Goal: Communication & Community: Ask a question

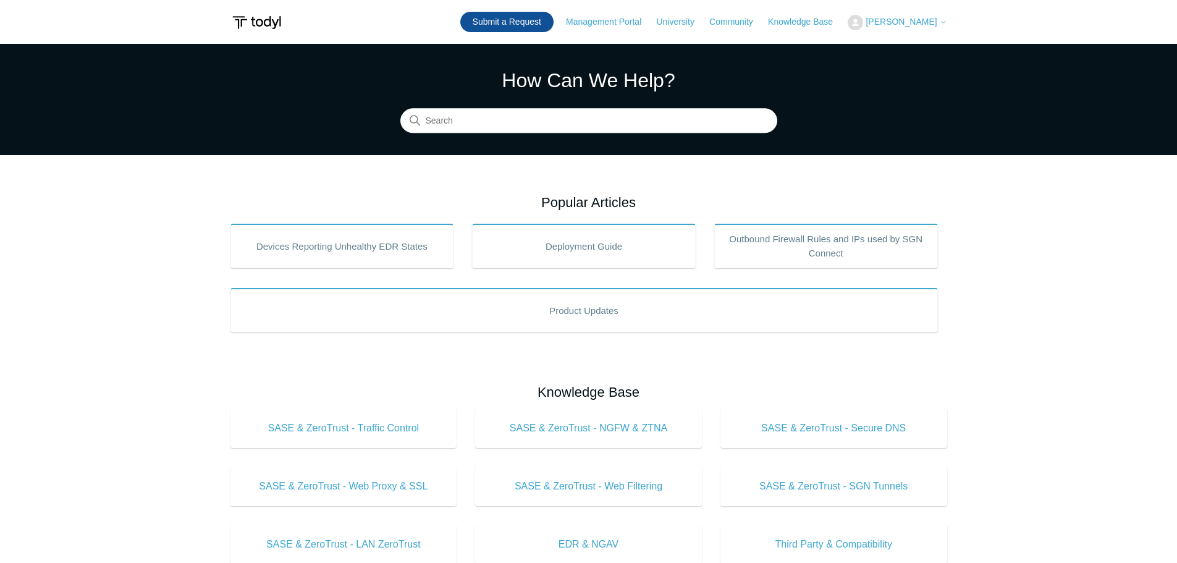
click at [508, 16] on link "Submit a Request" at bounding box center [506, 22] width 93 height 20
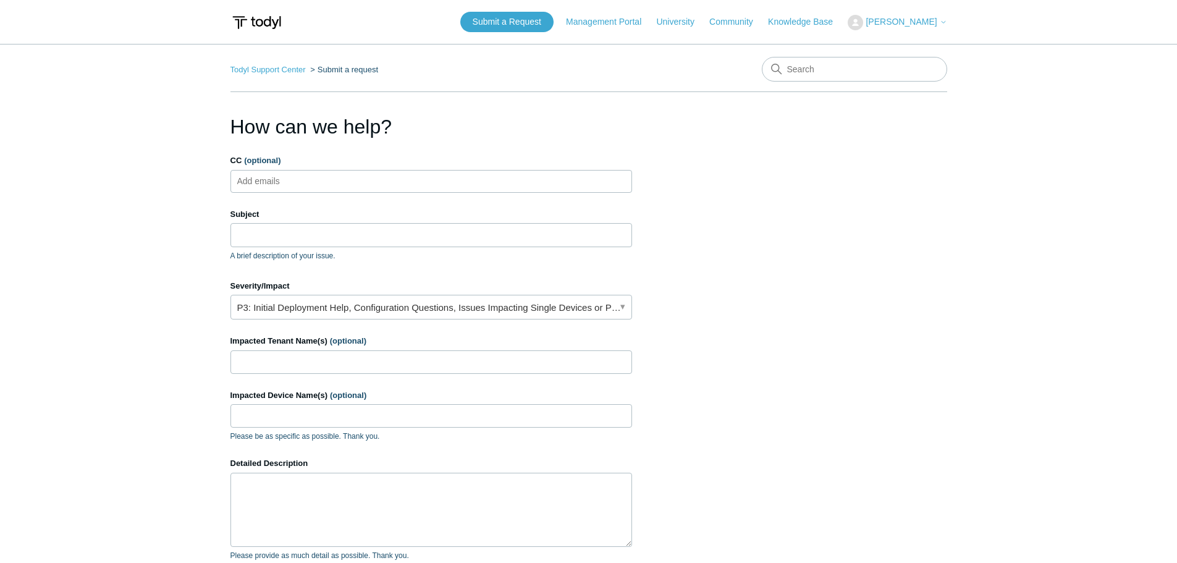
click at [288, 182] on input "CC (optional)" at bounding box center [268, 181] width 73 height 19
type input "techs@compuconnect.it"
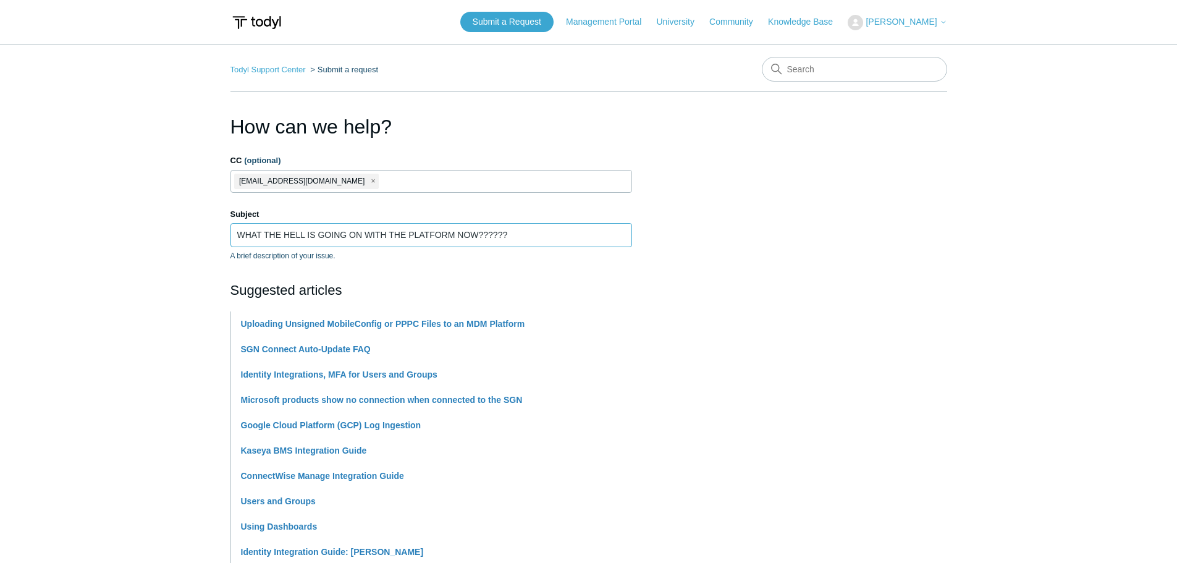
type input "WHAT THE HELL IS GOING ON WITH THE PLATFORM NOW??????"
click at [773, 248] on section "How can we help? CC (optional) techs@compuconnect.it Subject WHAT THE HELL IS G…" at bounding box center [588, 546] width 716 height 869
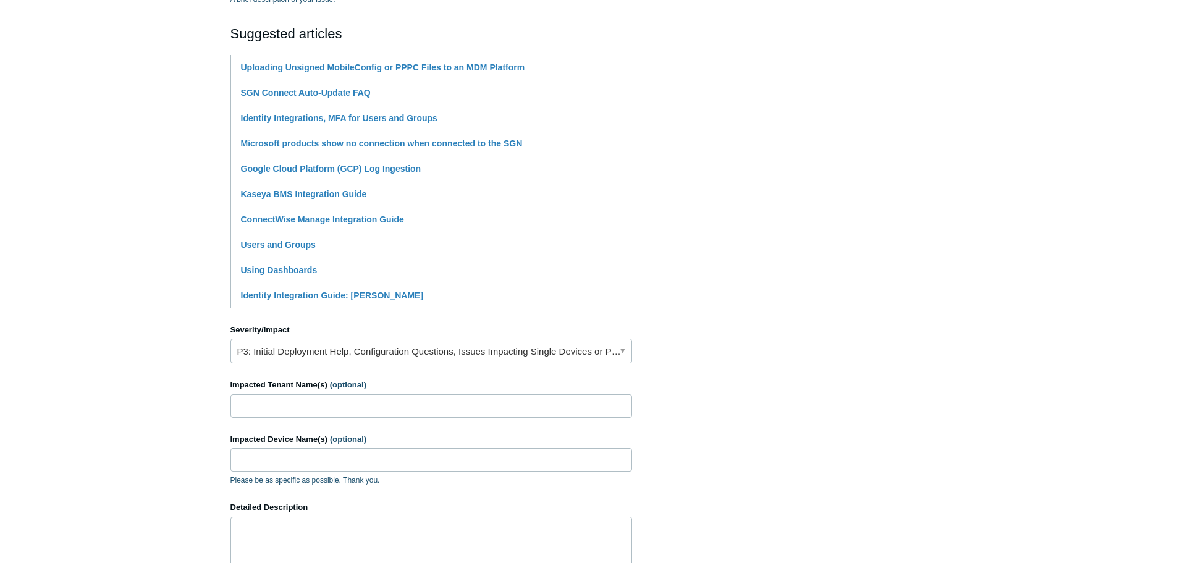
scroll to position [309, 0]
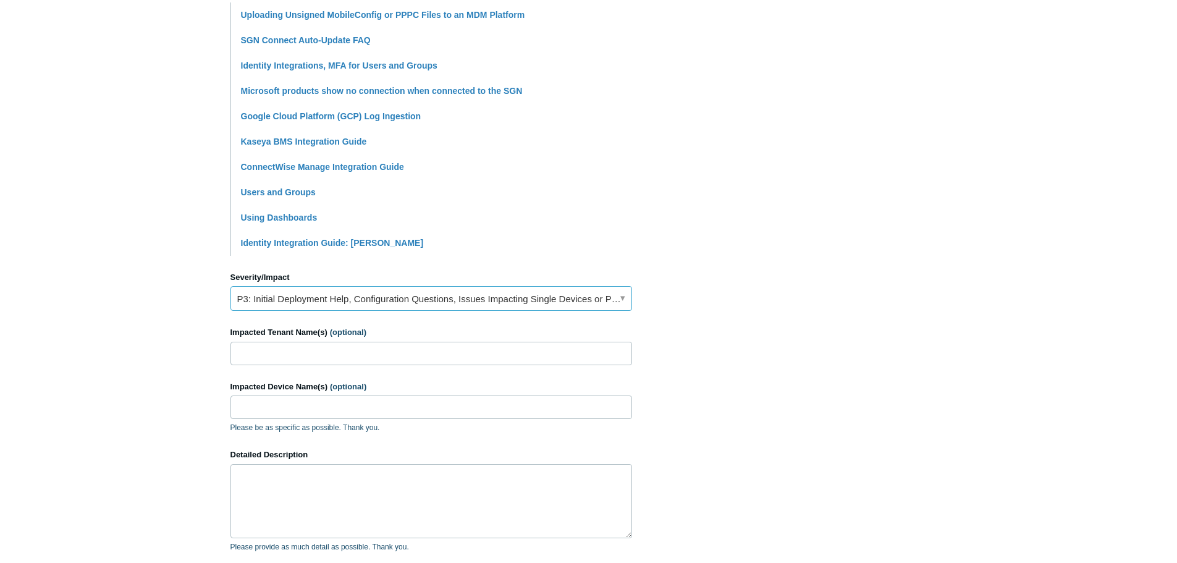
click at [320, 297] on link "P3: Initial Deployment Help, Configuration Questions, Issues Impacting Single D…" at bounding box center [430, 298] width 401 height 25
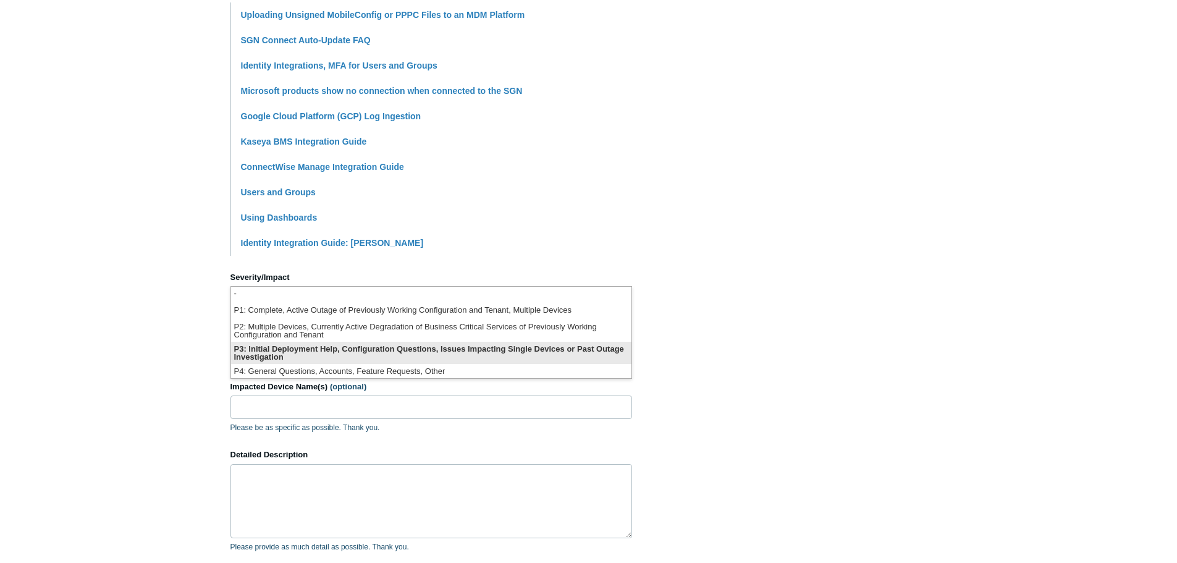
scroll to position [0, 0]
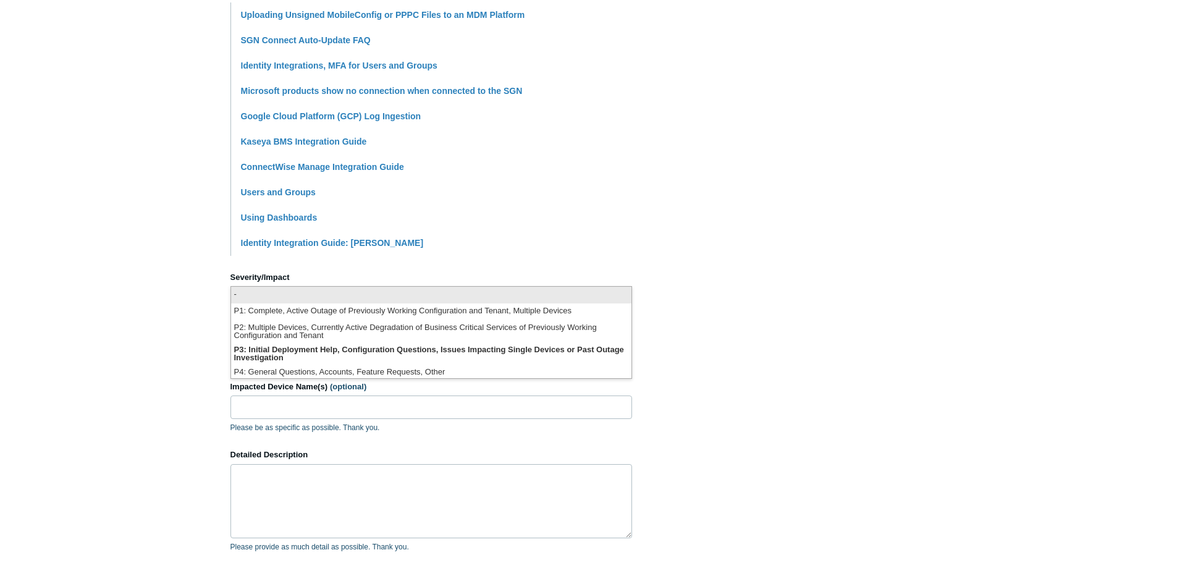
click at [321, 301] on li "-" at bounding box center [431, 295] width 400 height 17
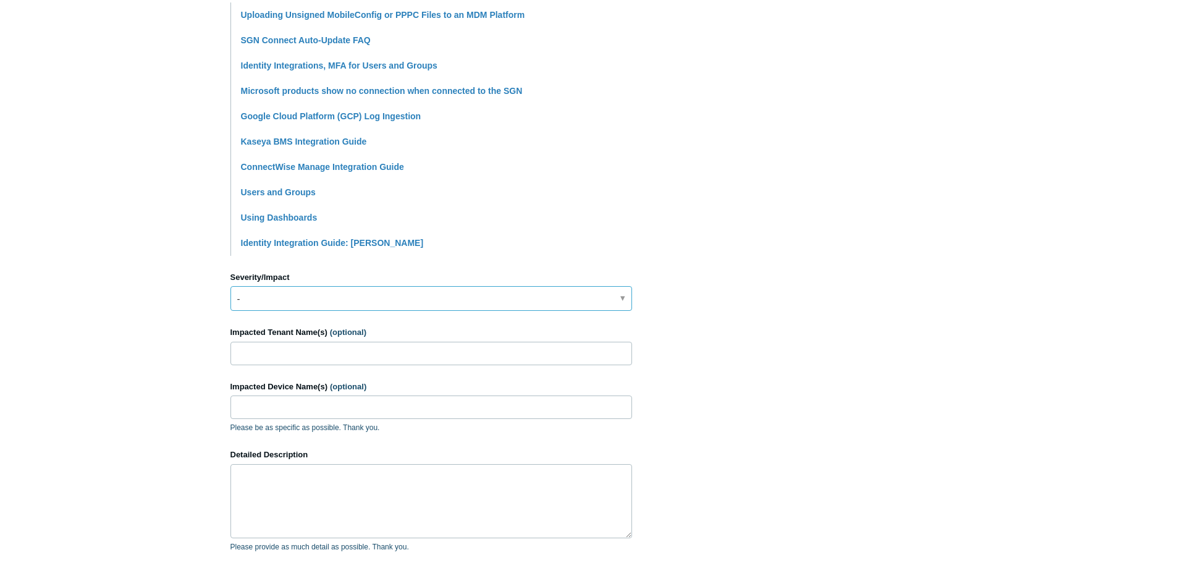
click at [319, 297] on link "-" at bounding box center [430, 298] width 401 height 25
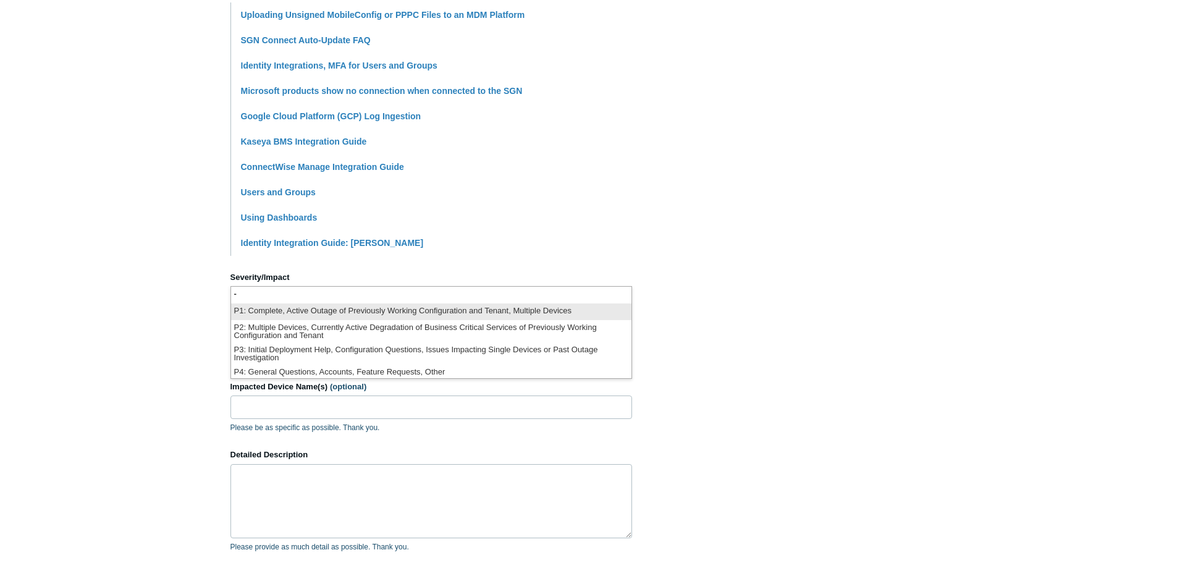
click at [298, 315] on li "P1: Complete, Active Outage of Previously Working Configuration and Tenant, Mul…" at bounding box center [431, 311] width 400 height 17
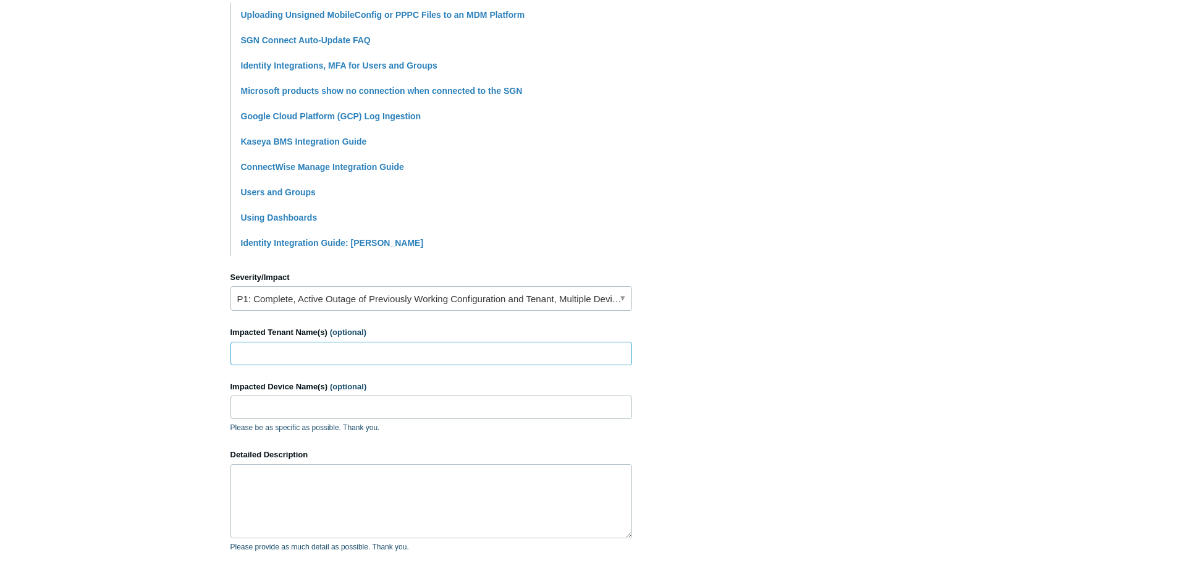
click at [301, 364] on input "Impacted Tenant Name(s) (optional)" at bounding box center [430, 353] width 401 height 23
type input "EVERYONE"
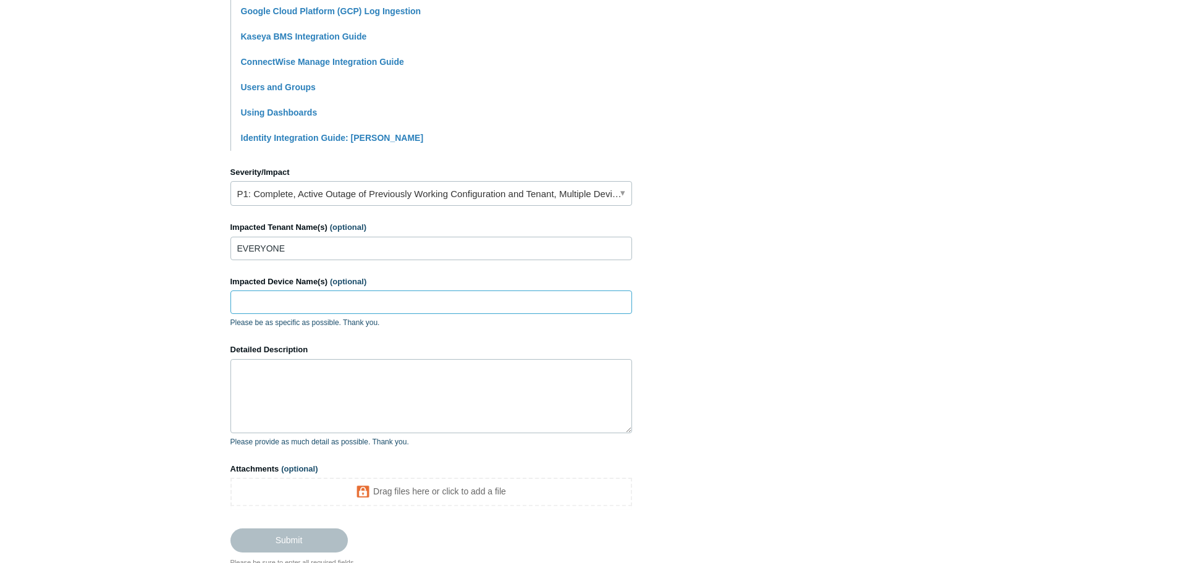
scroll to position [432, 0]
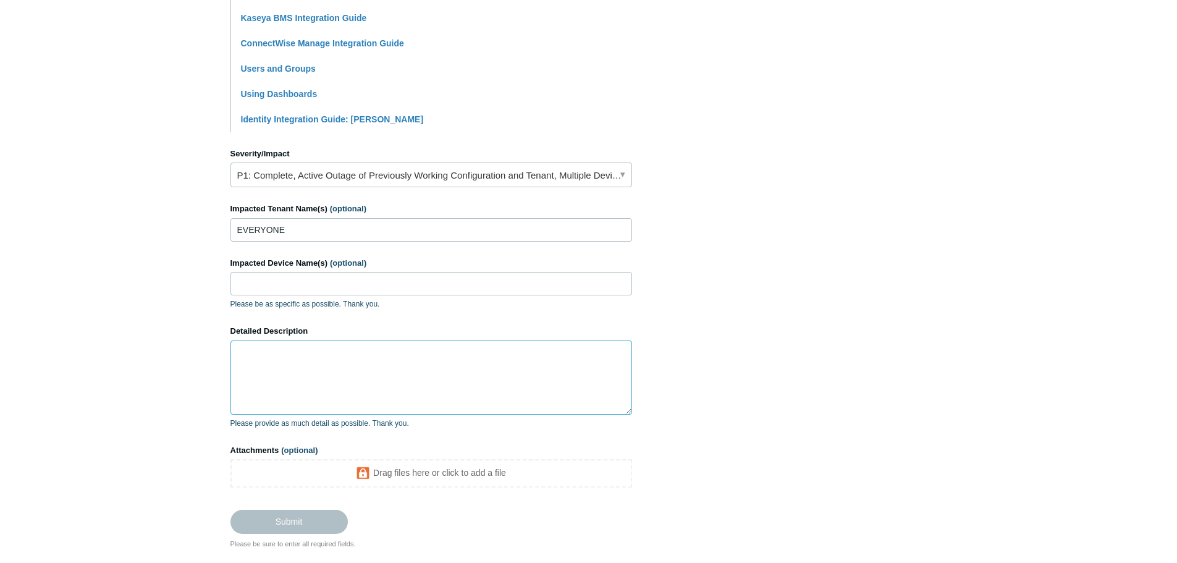
click at [341, 349] on textarea "Detailed Description" at bounding box center [430, 377] width 401 height 74
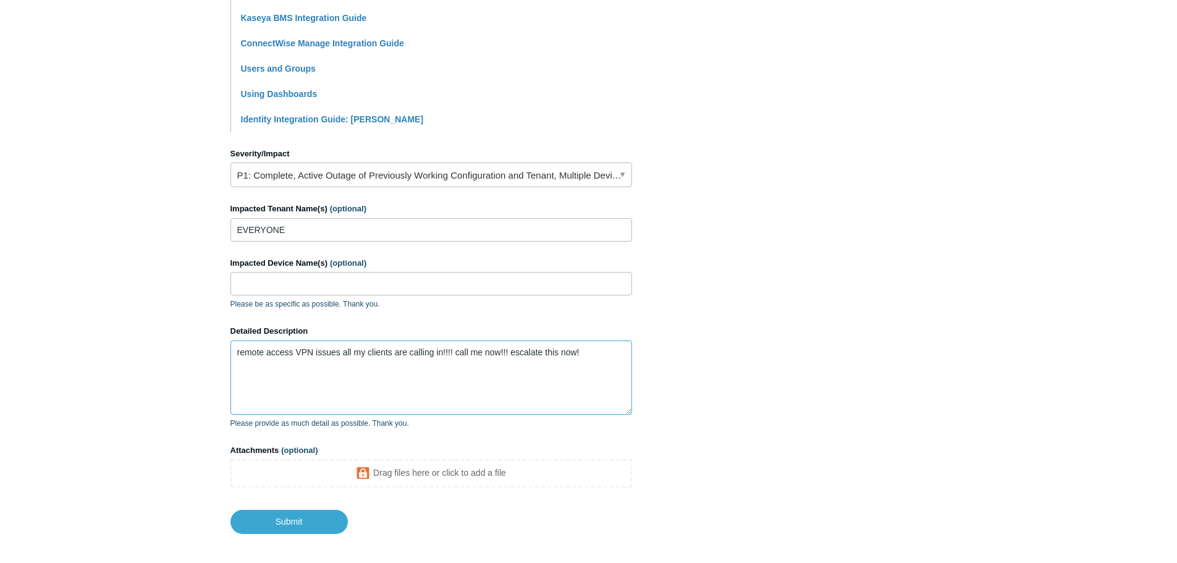
click at [535, 351] on textarea "remote access VPN issues all my clients are calling in!!!! call me now!!! escal…" at bounding box center [430, 377] width 401 height 74
drag, startPoint x: 534, startPoint y: 350, endPoint x: 523, endPoint y: 360, distance: 14.8
click at [523, 360] on textarea "remote access VPN issues all my clients are calling in!!!! call me now!!! escal…" at bounding box center [430, 377] width 401 height 74
type textarea "remote access VPN issues all my clients are calling in!!!! call me now!!! escal…"
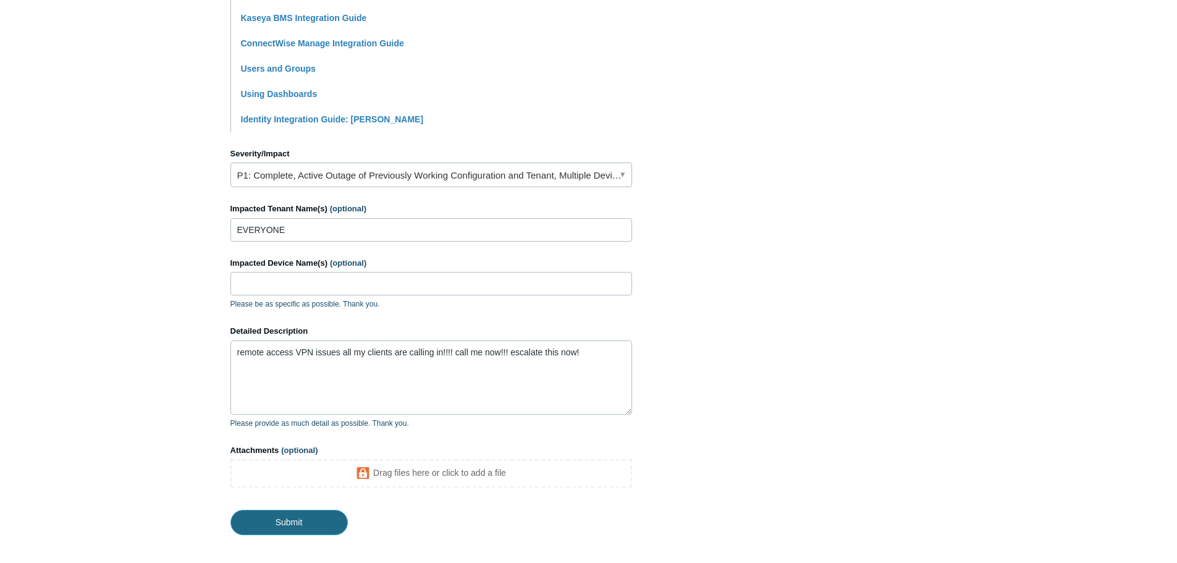
click at [306, 516] on input "Submit" at bounding box center [288, 522] width 117 height 25
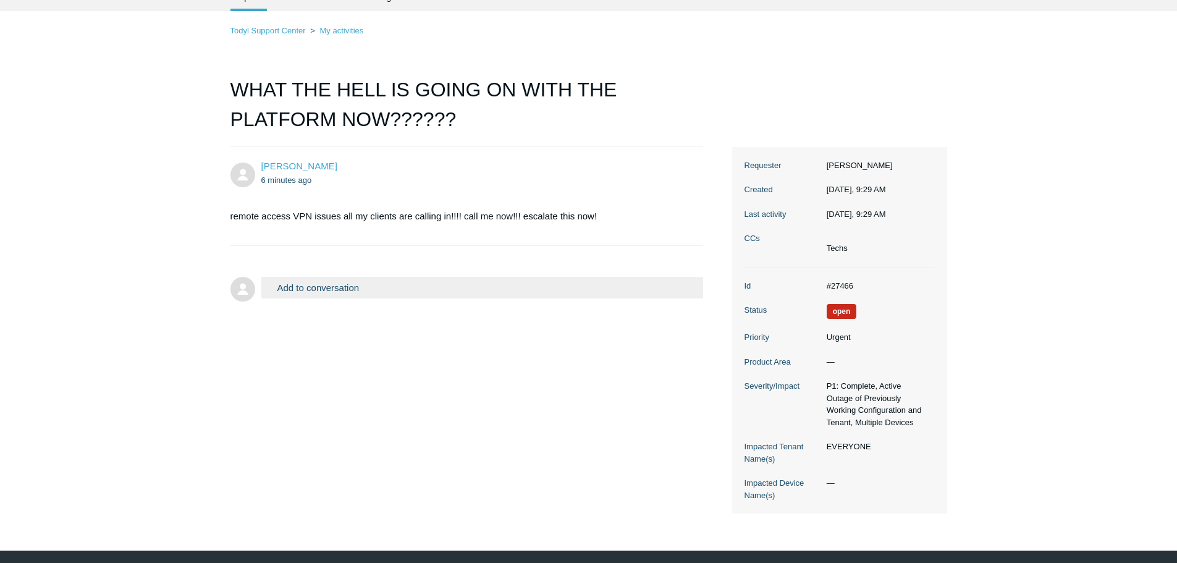
scroll to position [62, 0]
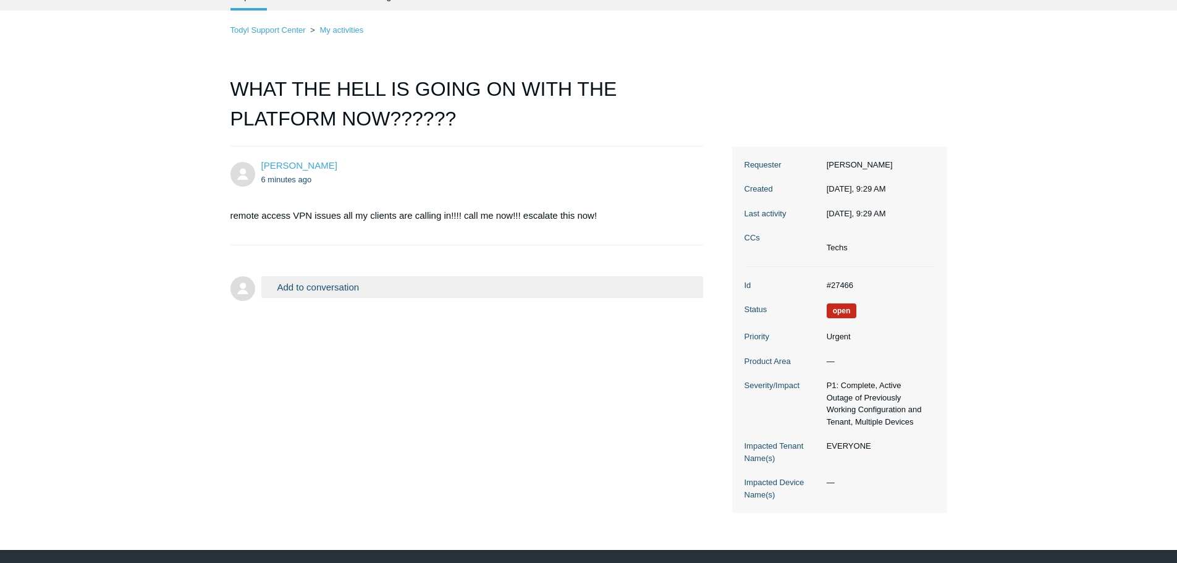
click at [336, 282] on button "Add to conversation" at bounding box center [482, 287] width 442 height 22
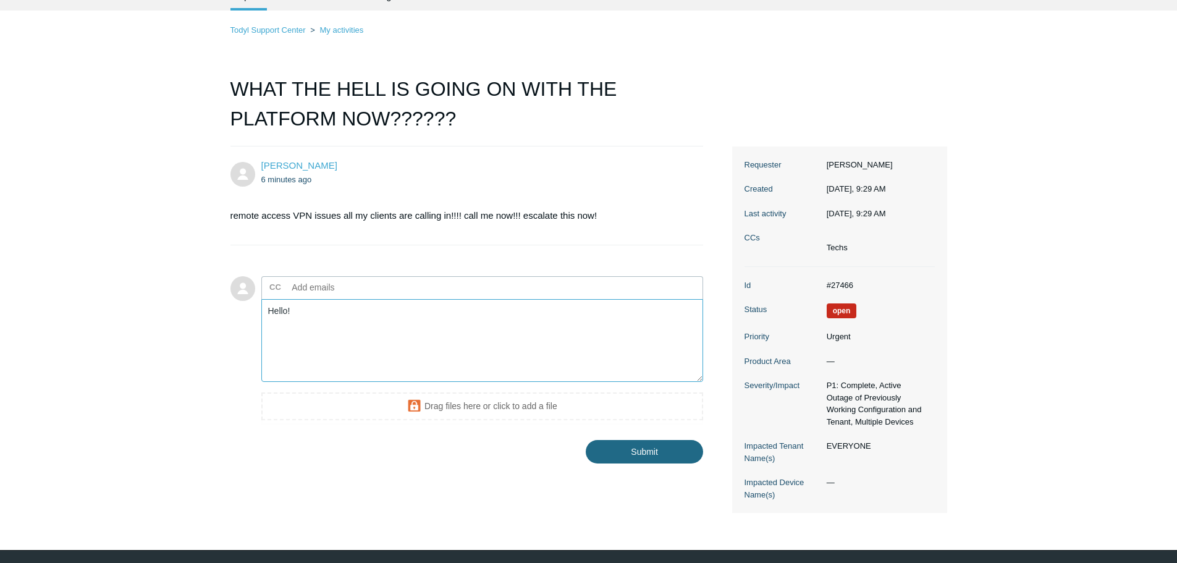
type textarea "Hello!"
click at [636, 454] on input "Submit" at bounding box center [644, 452] width 117 height 25
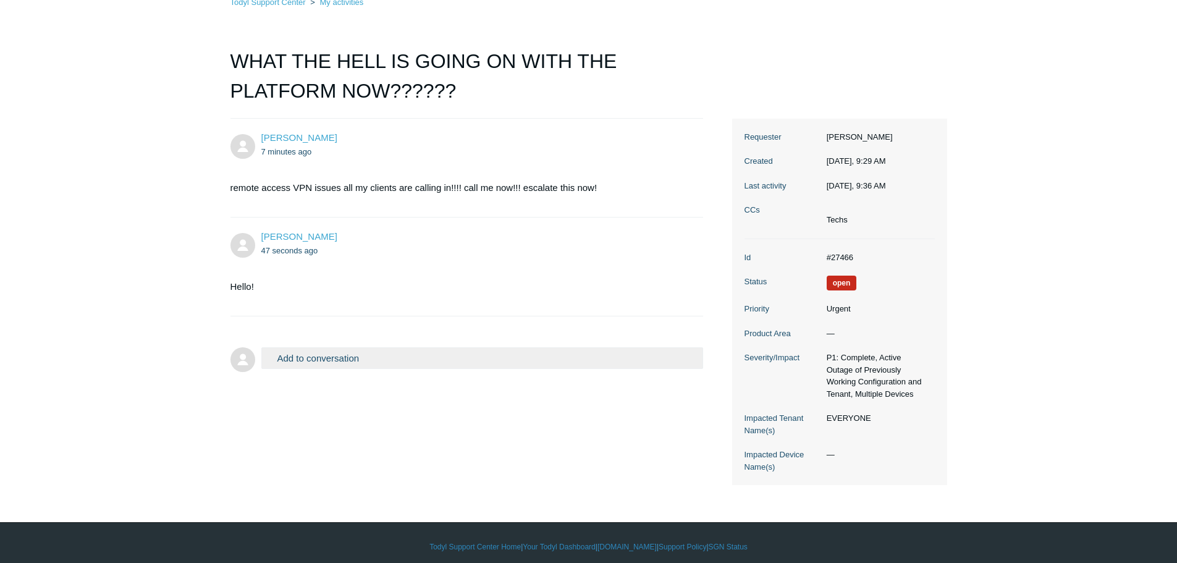
scroll to position [98, 0]
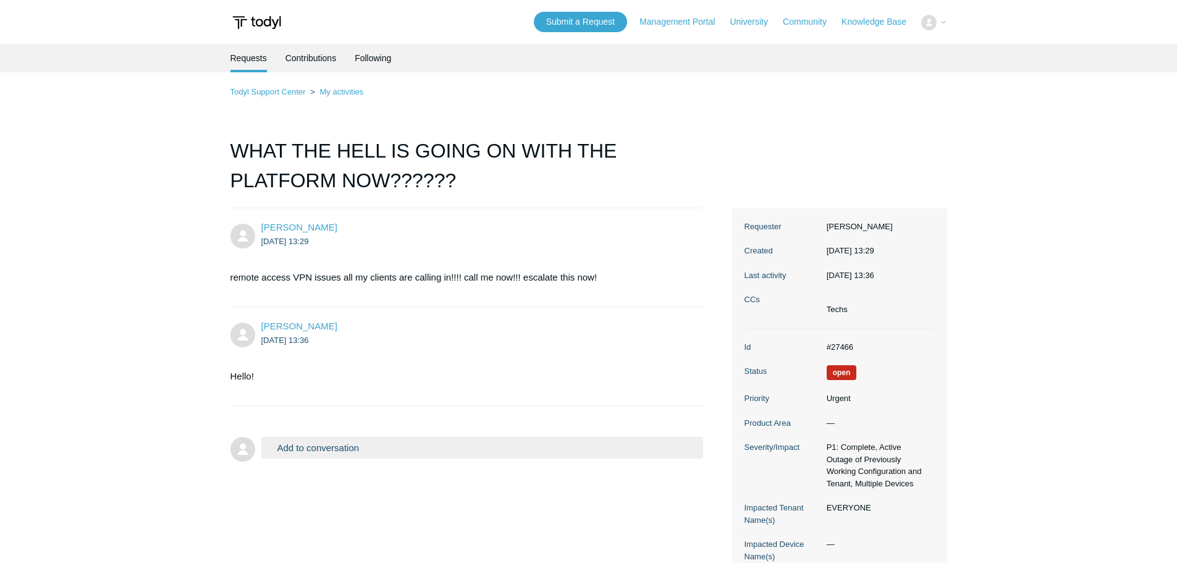
scroll to position [98, 0]
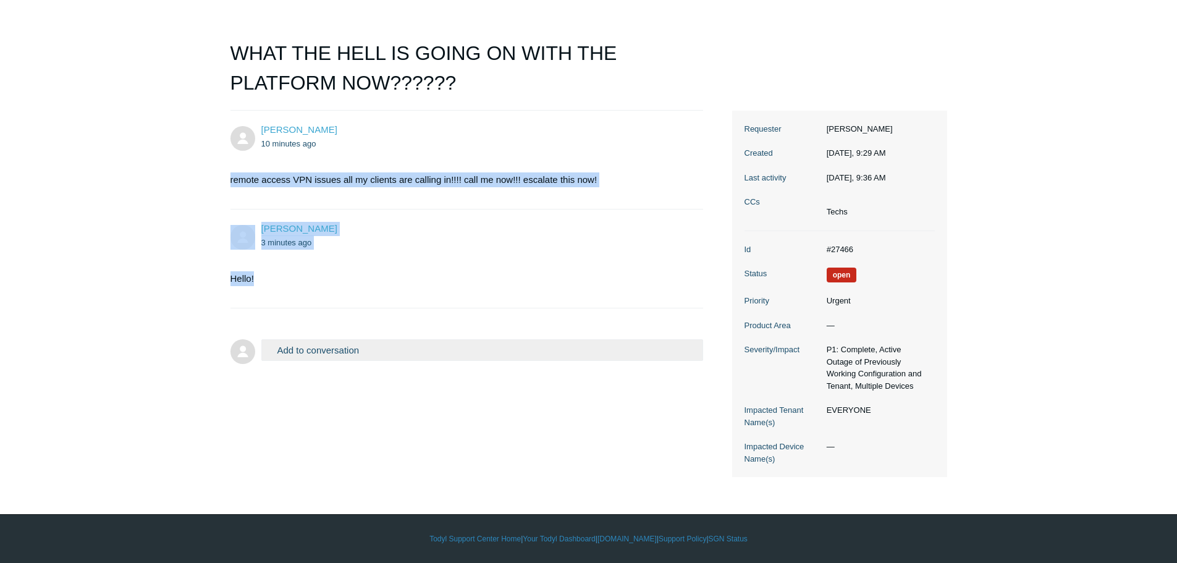
drag, startPoint x: 286, startPoint y: 277, endPoint x: 188, endPoint y: 188, distance: 132.5
click at [188, 188] on main "Requests Contributions Following Todyl Support Center My activities WHAT THE HE…" at bounding box center [588, 211] width 1177 height 531
click at [156, 195] on main "Requests Contributions Following Todyl Support Center My activities WHAT THE HE…" at bounding box center [588, 211] width 1177 height 531
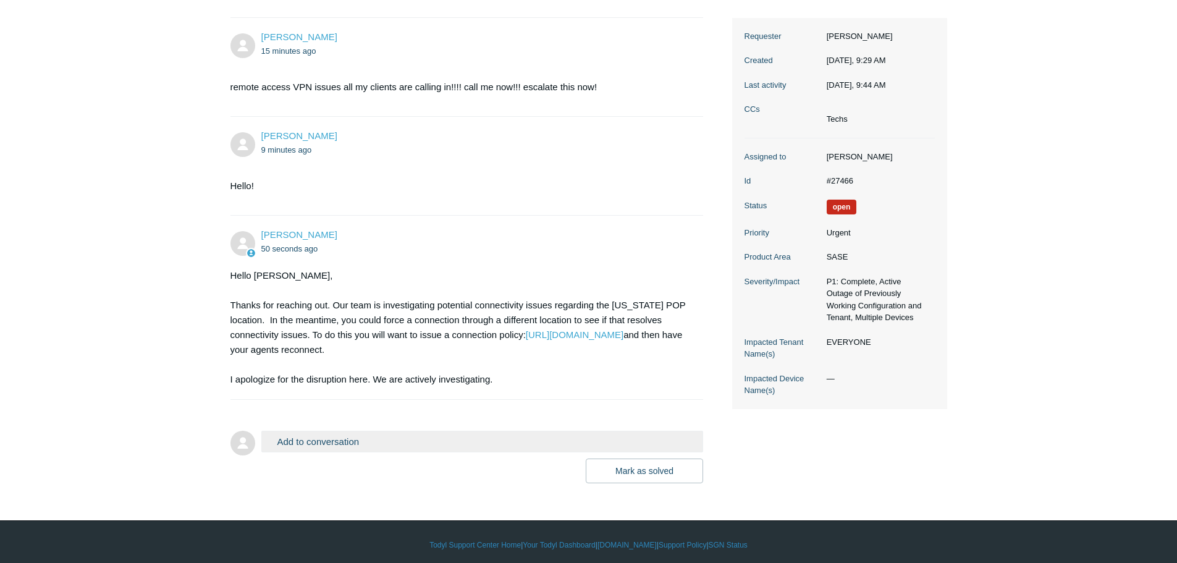
scroll to position [196, 0]
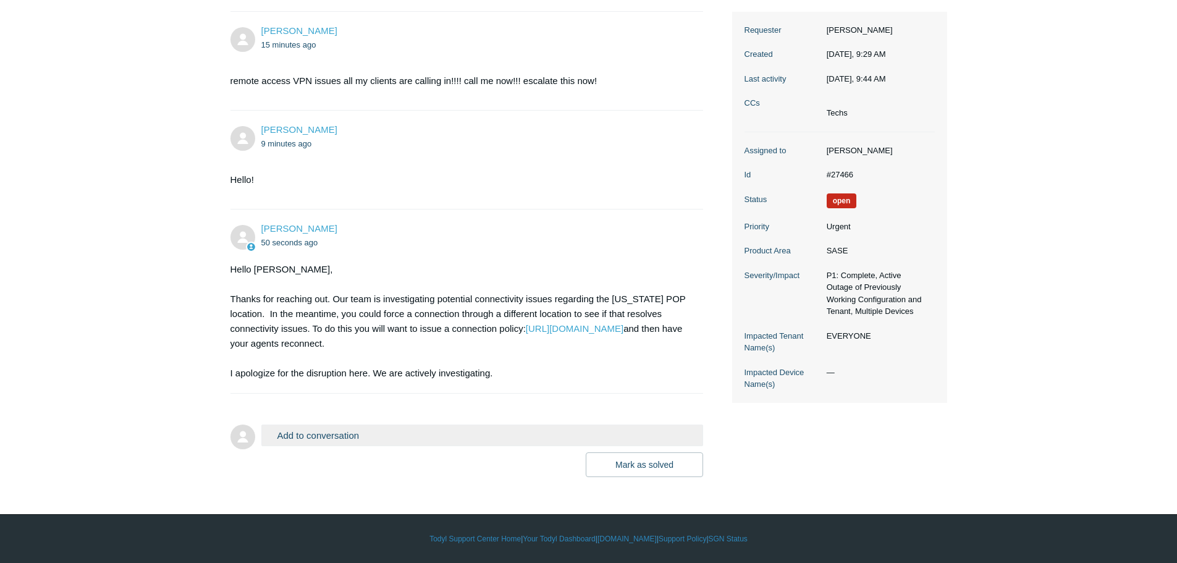
click at [353, 439] on button "Add to conversation" at bounding box center [482, 435] width 442 height 22
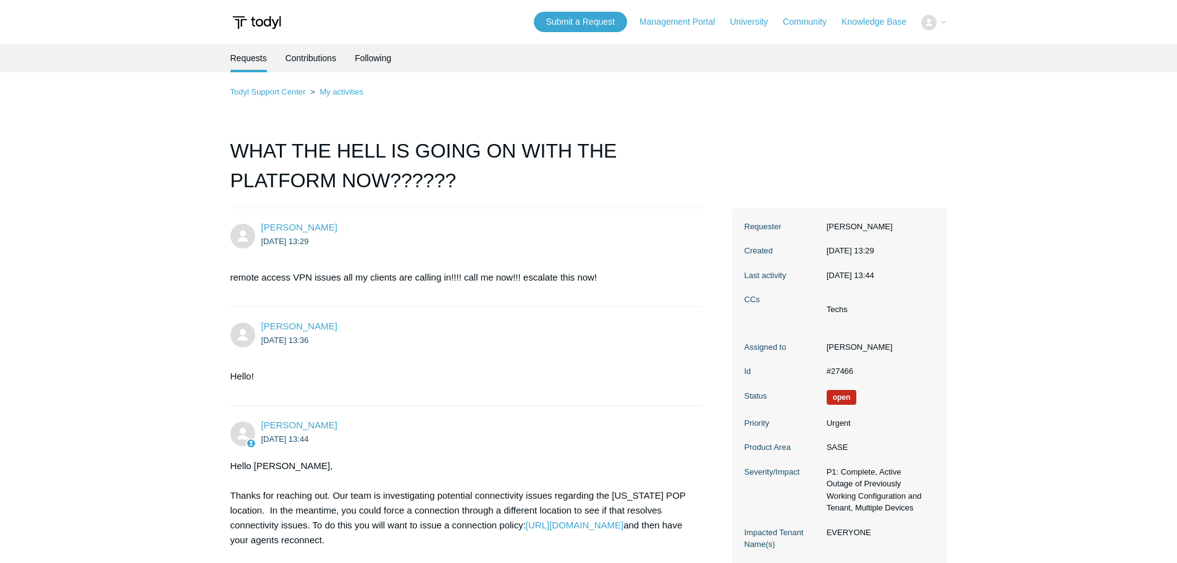
scroll to position [196, 0]
